Goal: Navigation & Orientation: Find specific page/section

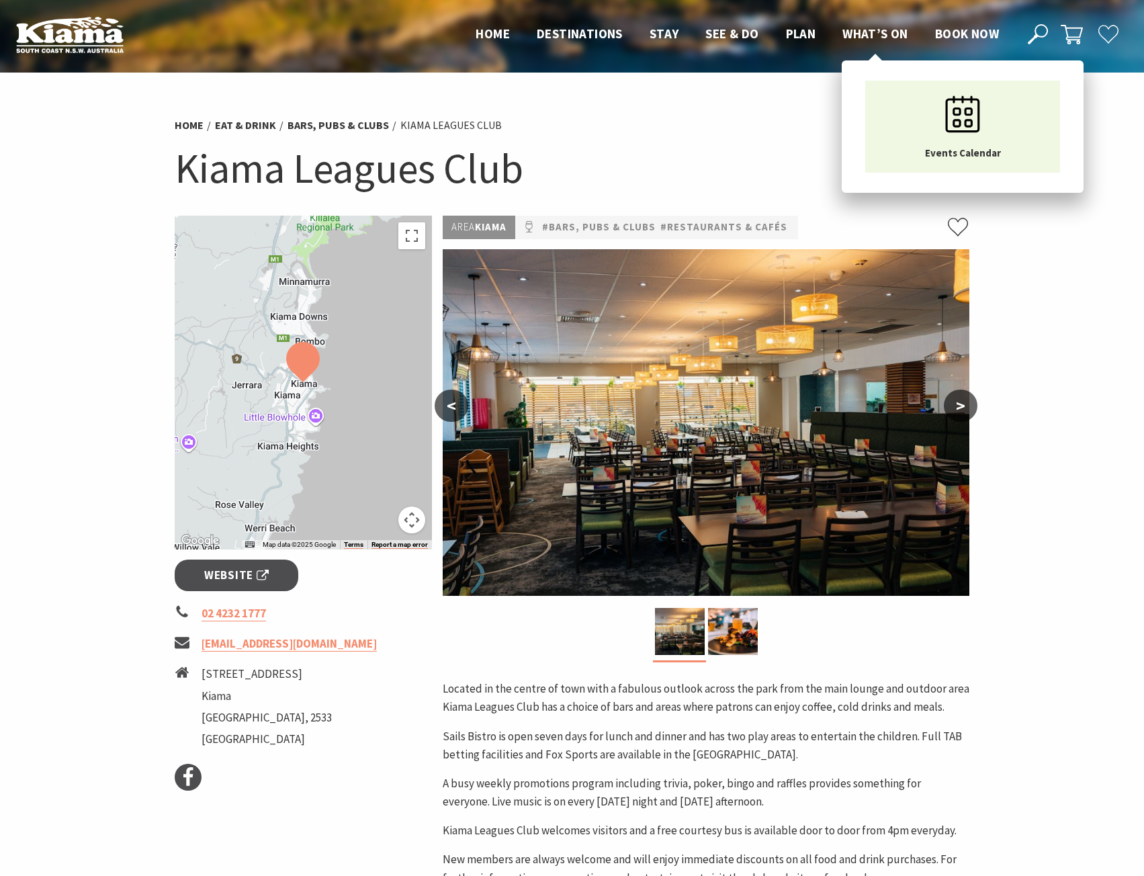
click at [885, 34] on span "What’s On" at bounding box center [875, 34] width 66 height 16
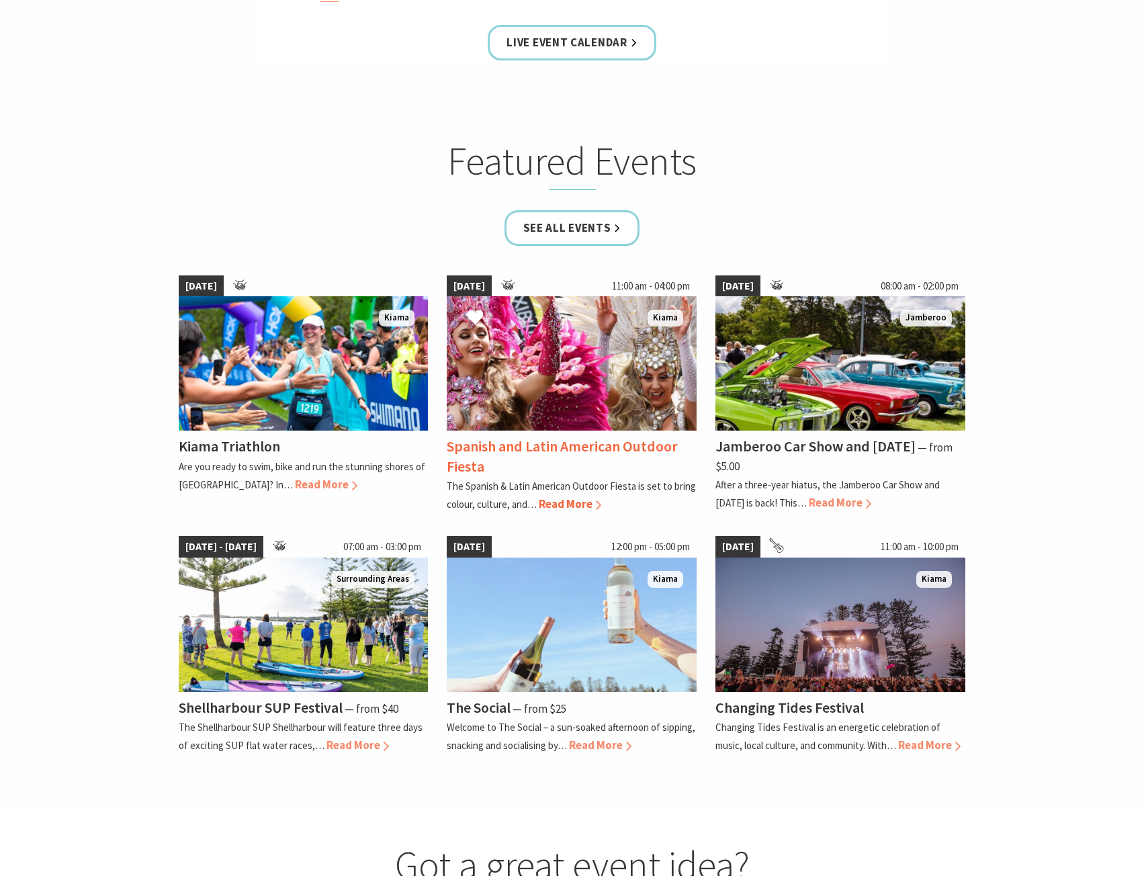
scroll to position [1344, 0]
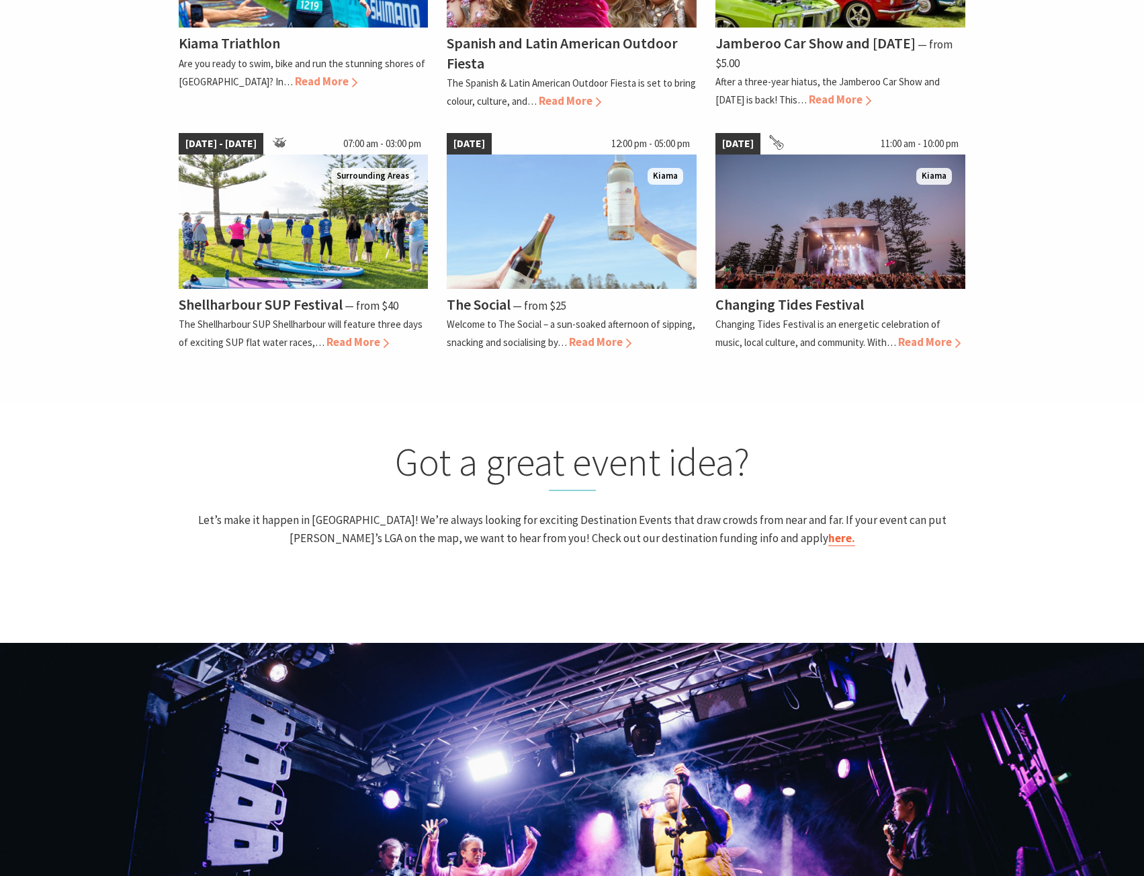
click at [828, 543] on link "here." at bounding box center [841, 538] width 27 height 15
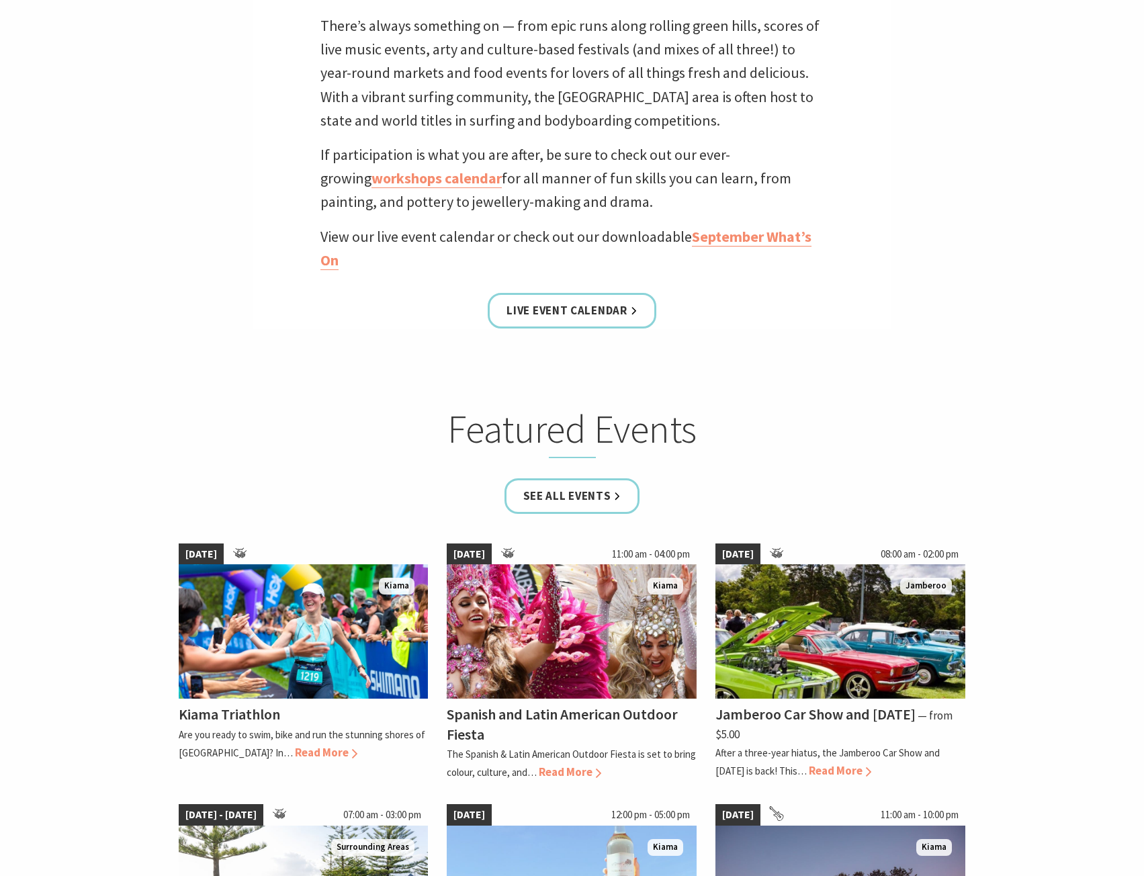
scroll to position [470, 0]
